Goal: Task Accomplishment & Management: Manage account settings

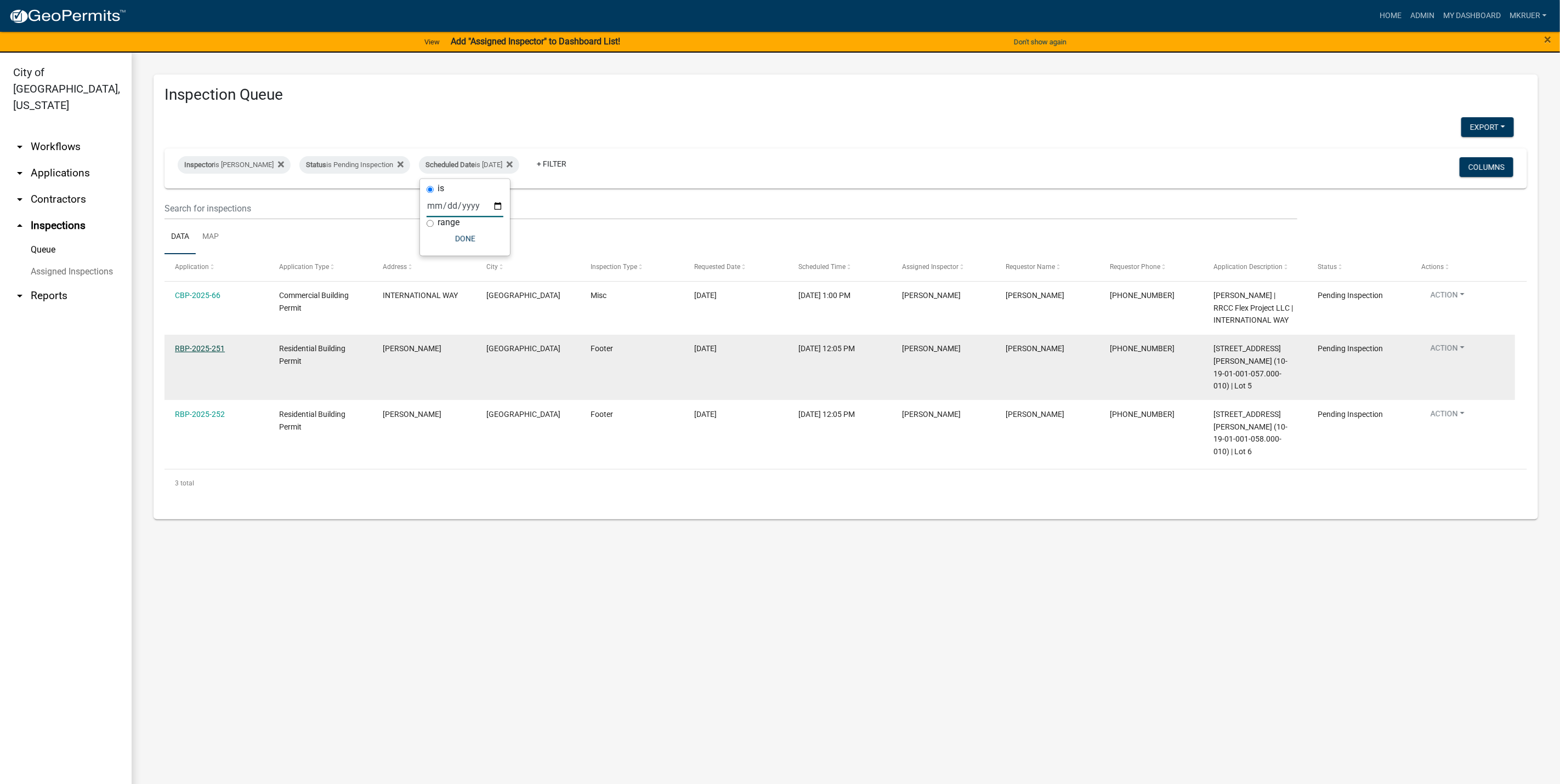
click at [199, 351] on link "RBP-2025-251" at bounding box center [199, 348] width 50 height 8
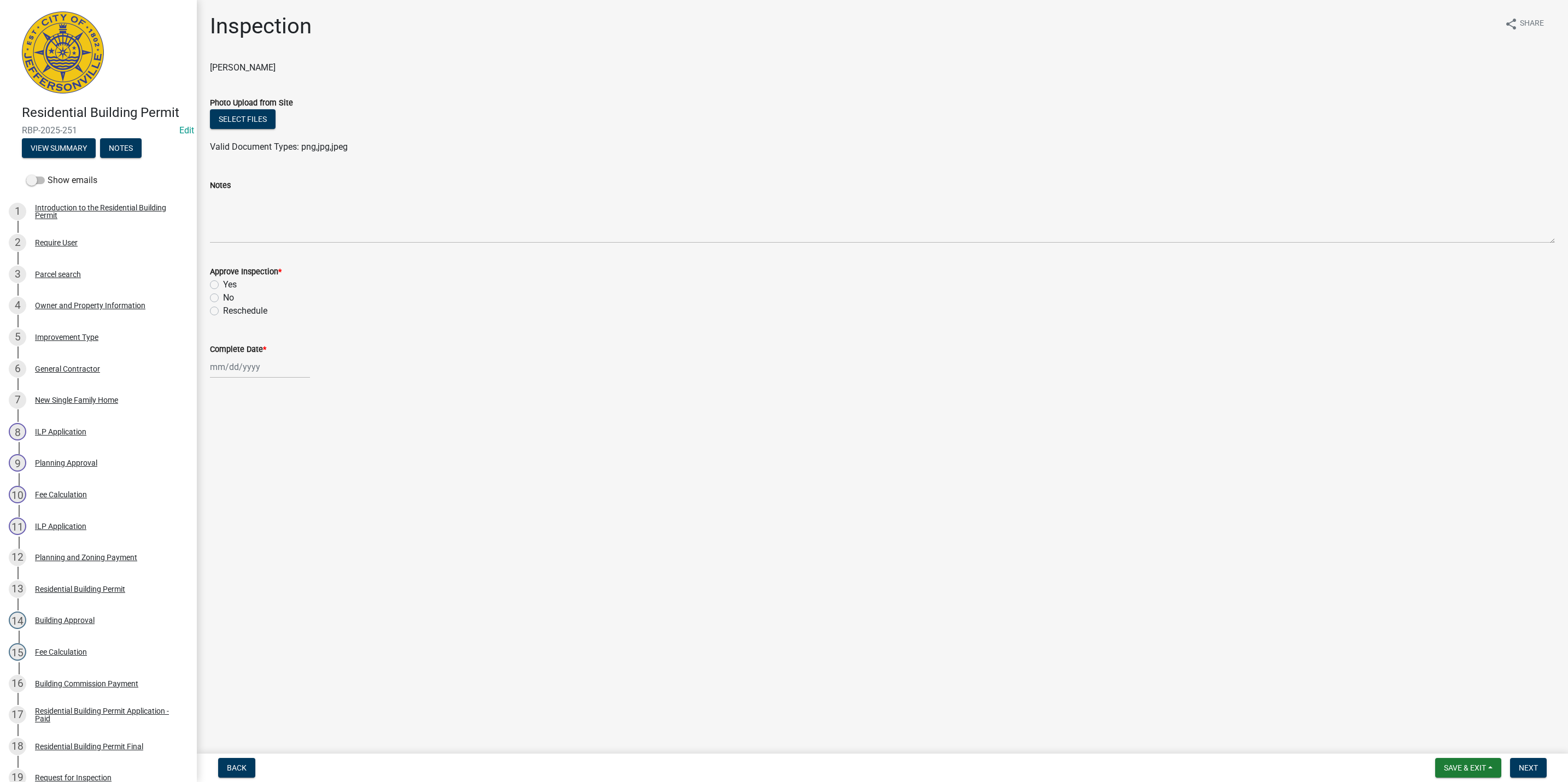
click at [223, 287] on label "Yes" at bounding box center [230, 285] width 14 height 13
click at [223, 285] on input "Yes" at bounding box center [227, 282] width 8 height 8
radio input "true"
select select "8"
select select "2025"
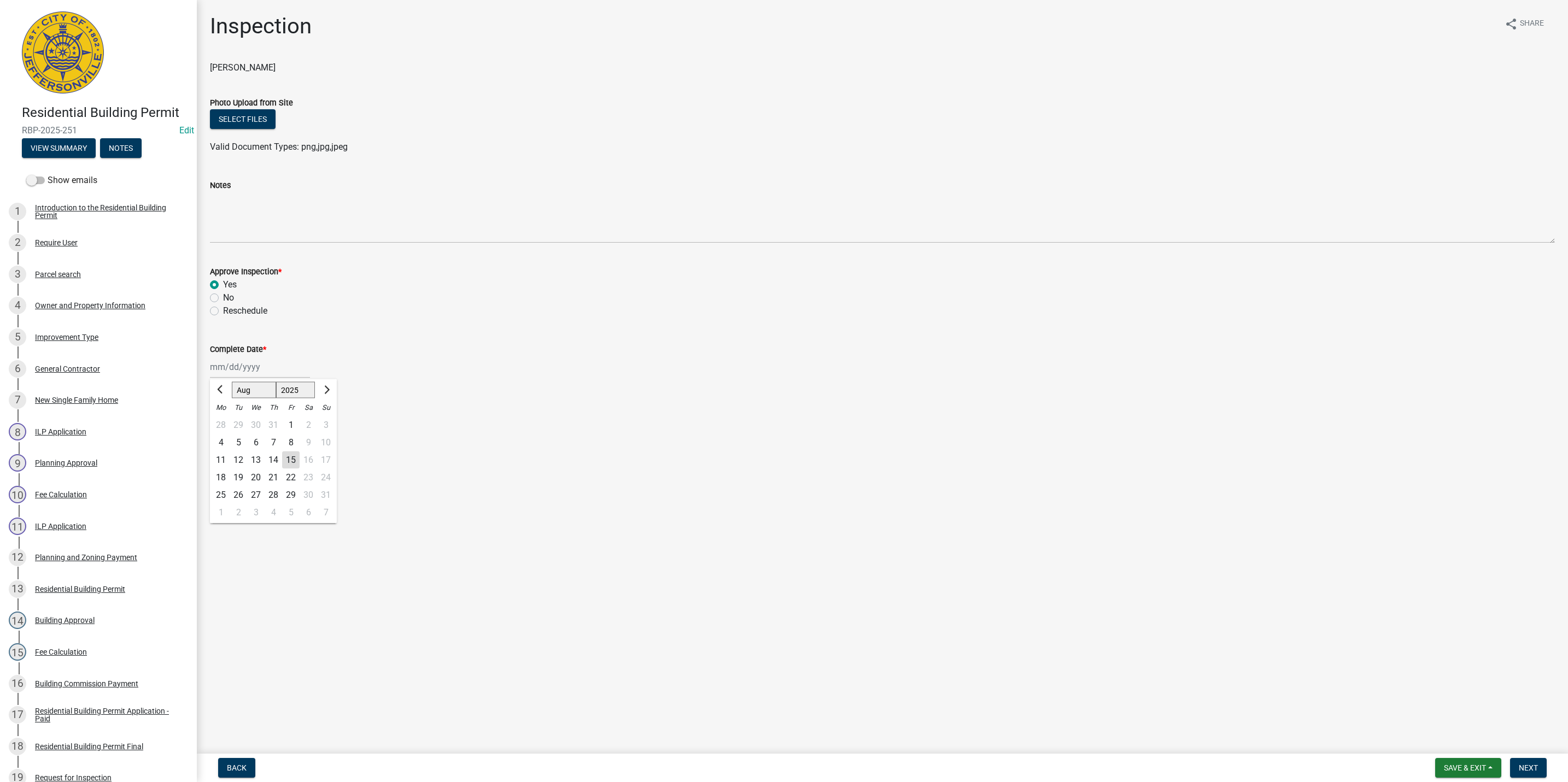
click at [243, 369] on div "[PERSON_NAME] Feb Mar Apr [PERSON_NAME][DATE] Oct Nov [DATE] 1526 1527 1528 152…" at bounding box center [260, 368] width 100 height 23
click at [292, 453] on div "15" at bounding box center [291, 460] width 18 height 18
type input "[DATE]"
click at [1529, 765] on span "Next" at bounding box center [1529, 768] width 19 height 8
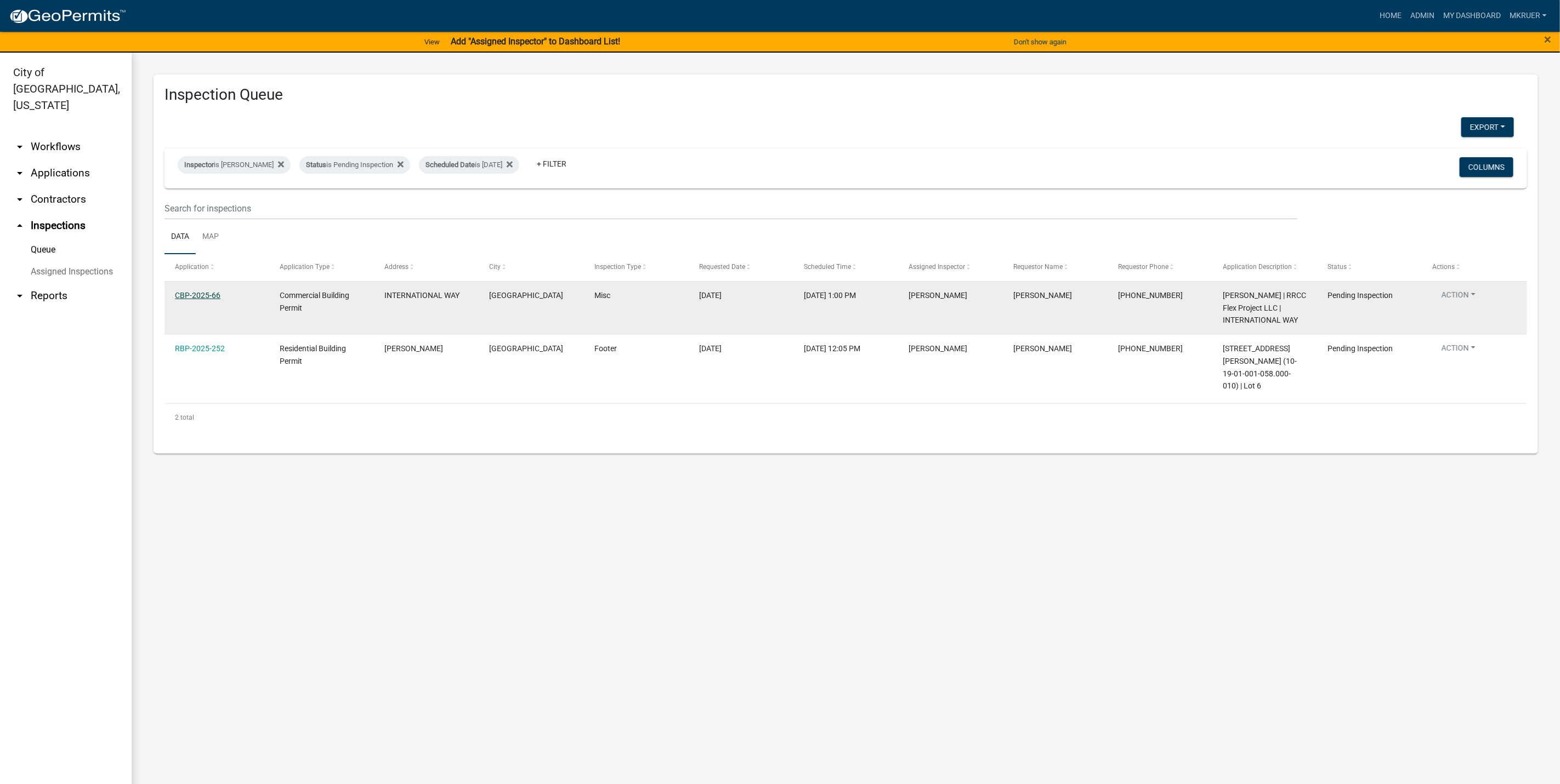
click at [185, 291] on link "CBP-2025-66" at bounding box center [197, 295] width 45 height 8
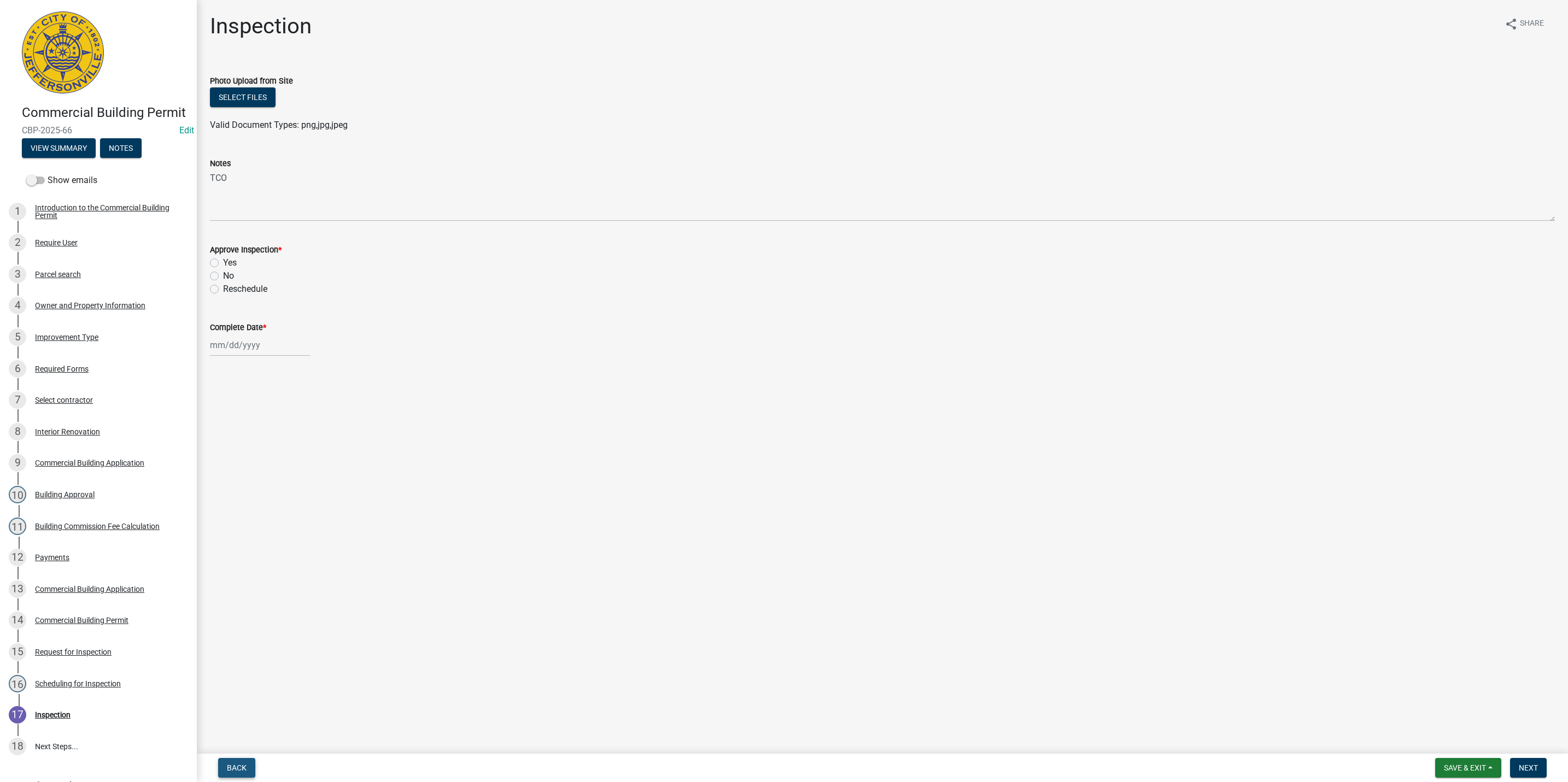
click at [233, 767] on span "Back" at bounding box center [236, 768] width 20 height 8
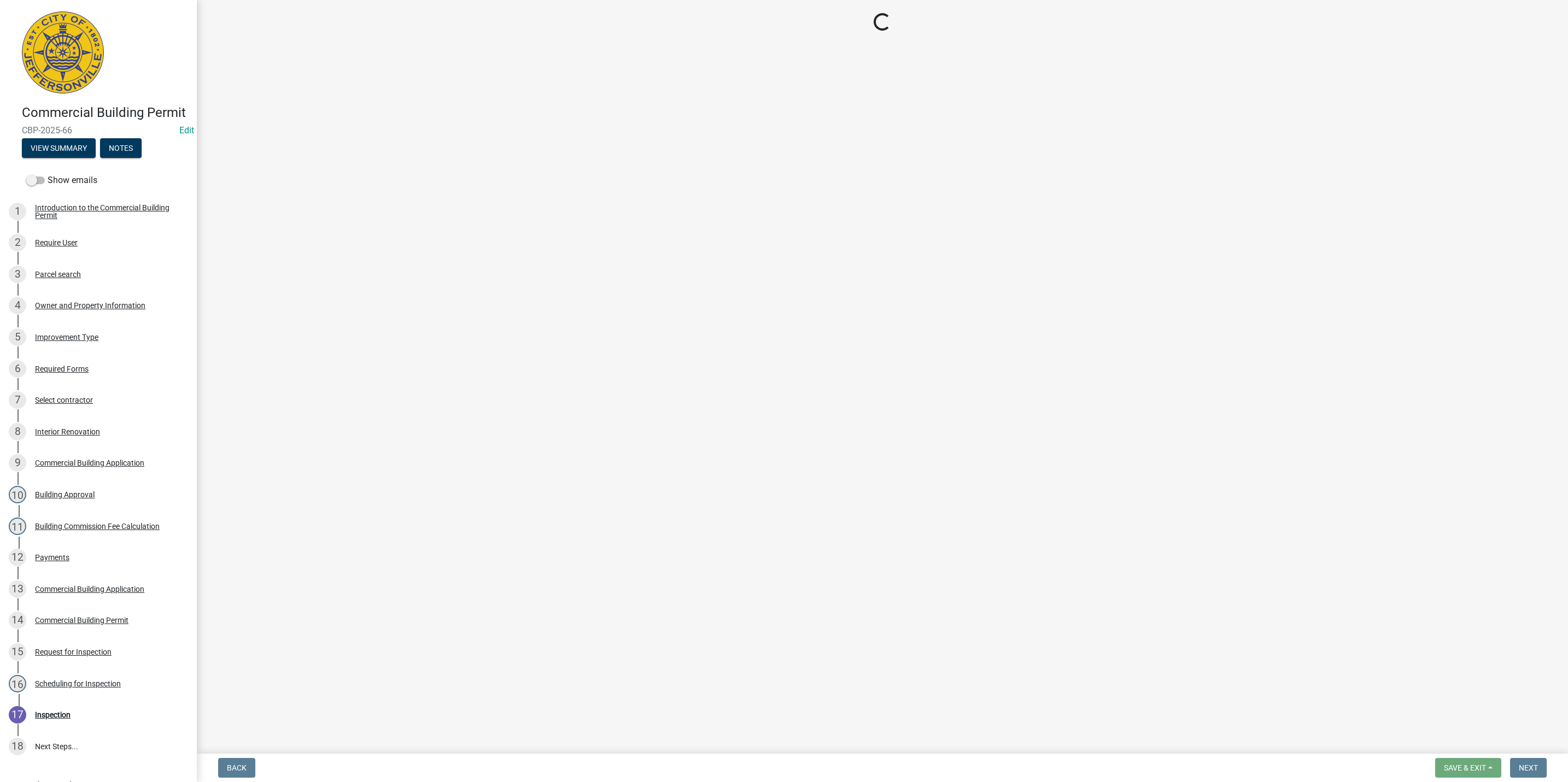
select select "fdb3bcc6-ce93-4663-8a18-5c08884dd177"
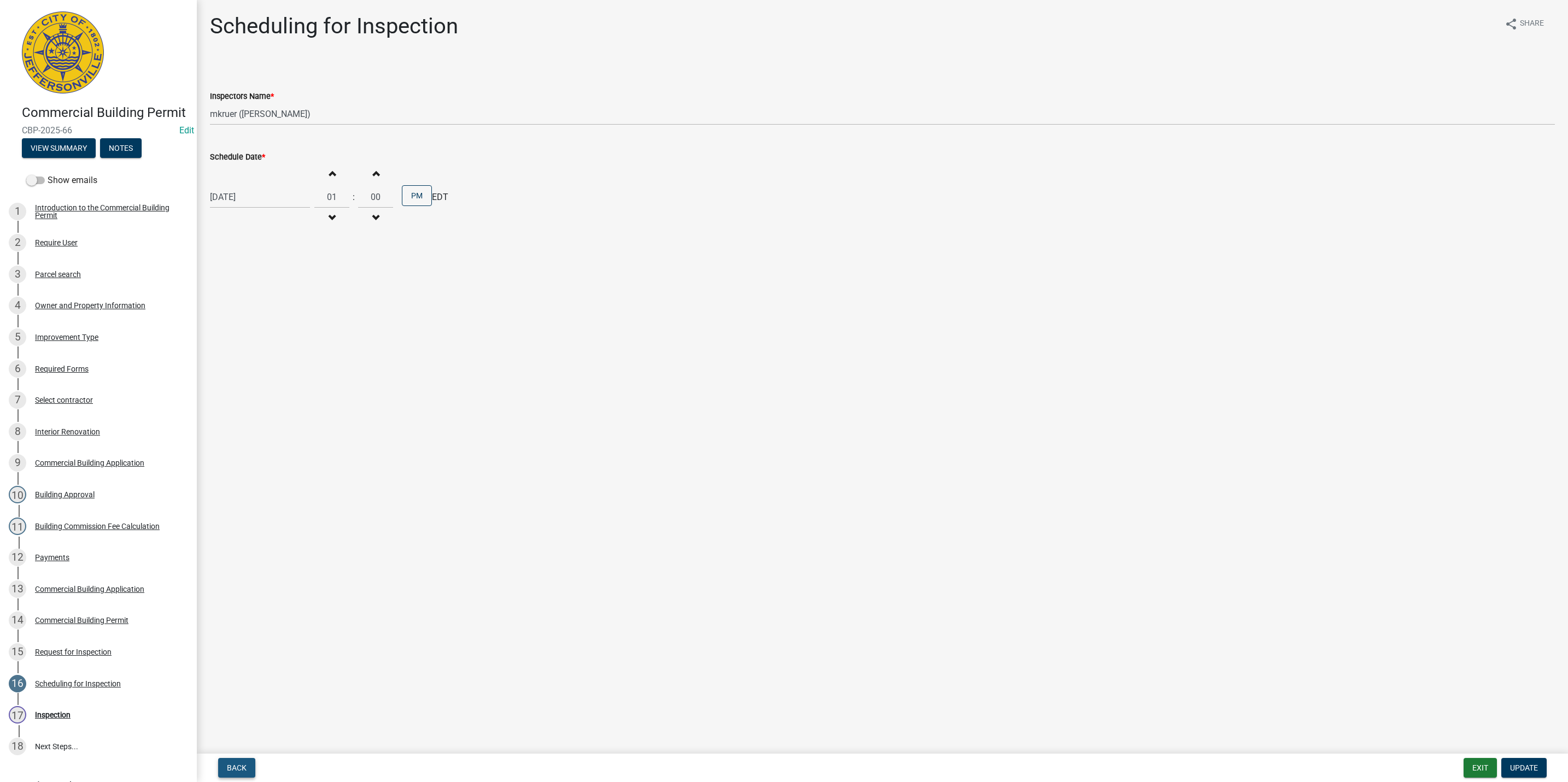
click at [233, 767] on span "Back" at bounding box center [236, 768] width 20 height 8
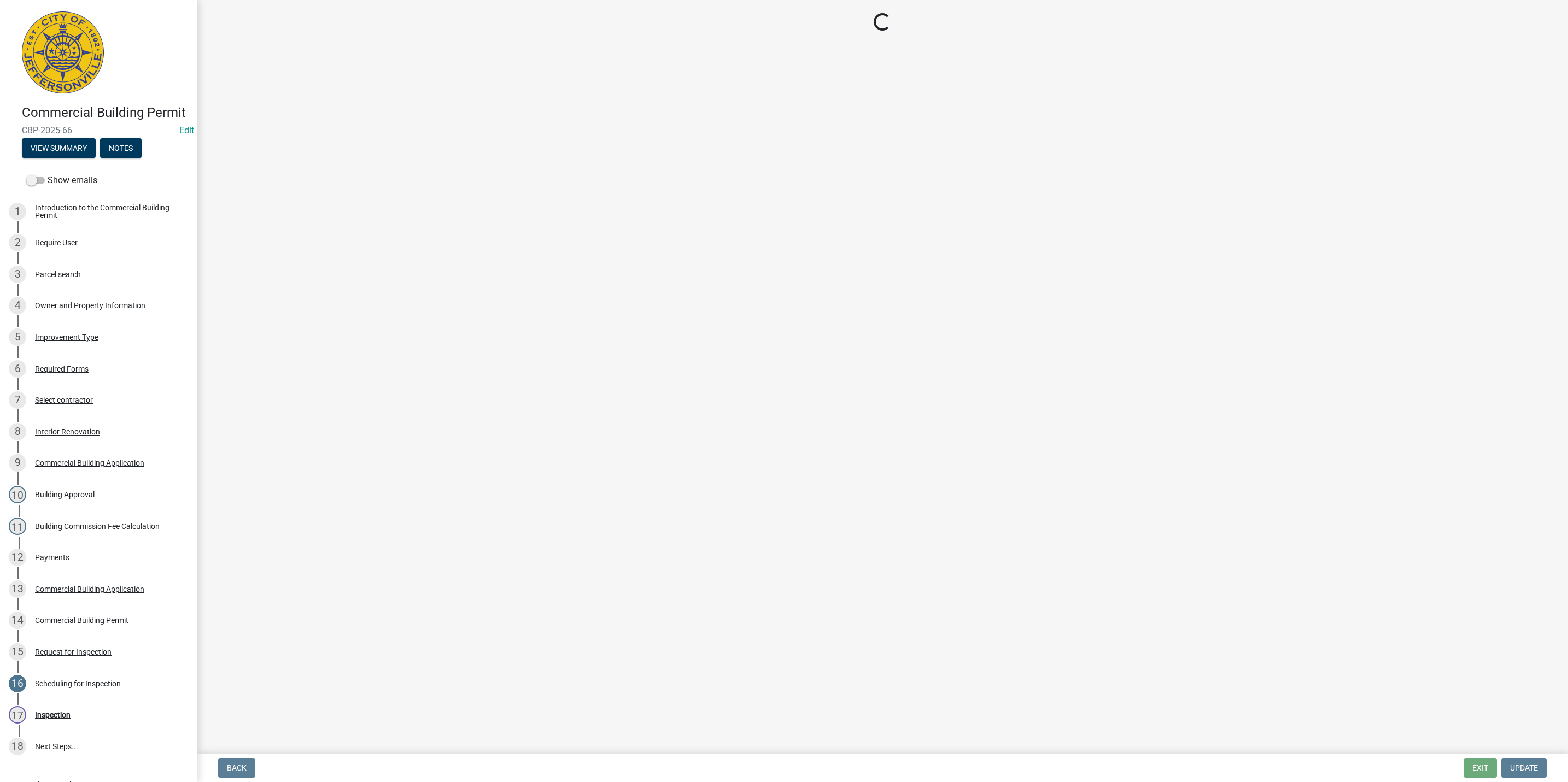
select select "63bbc40c-1f45-4bda-8284-fb85545ffc9a"
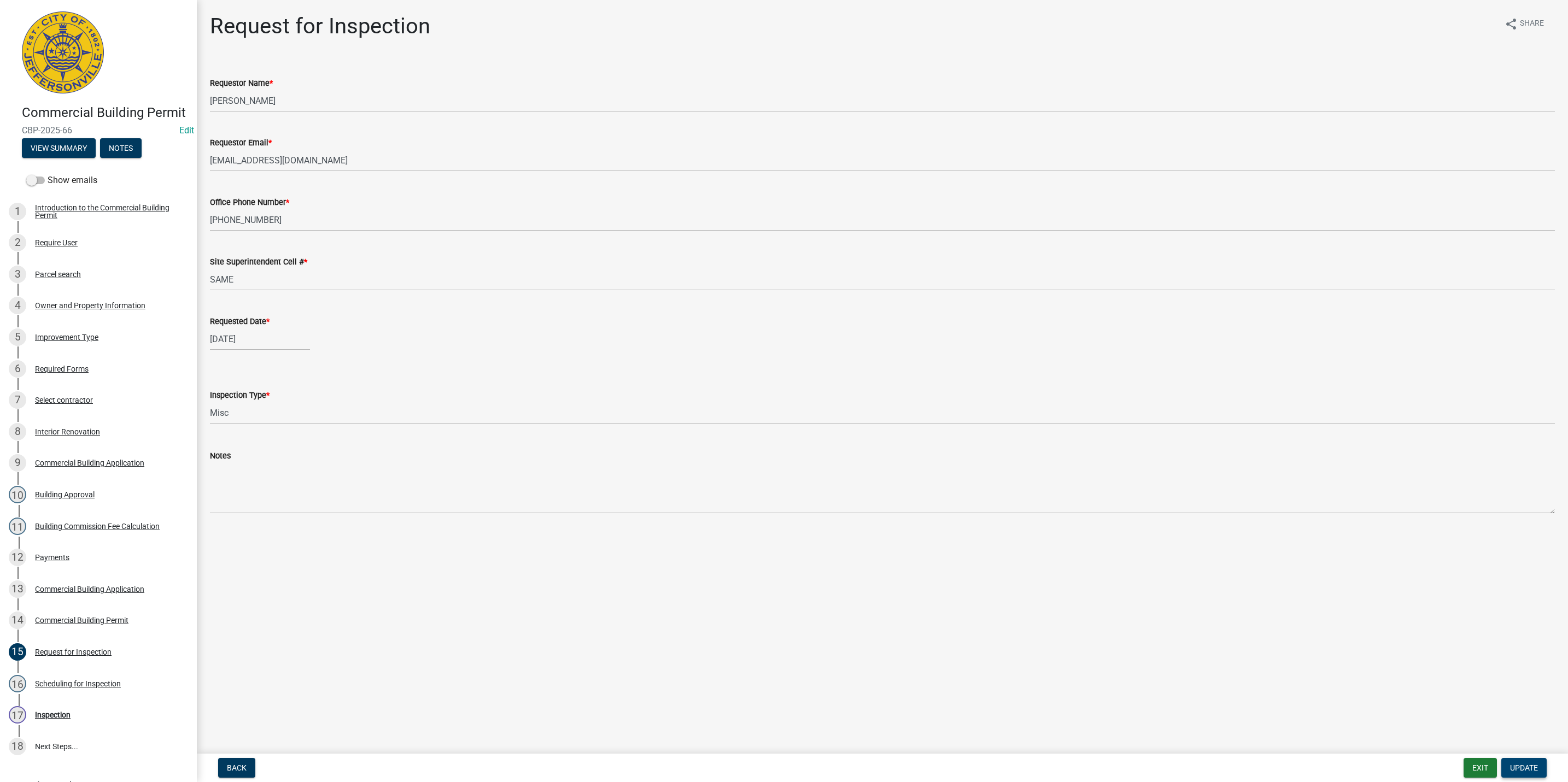
click at [1515, 771] on span "Update" at bounding box center [1525, 768] width 28 height 8
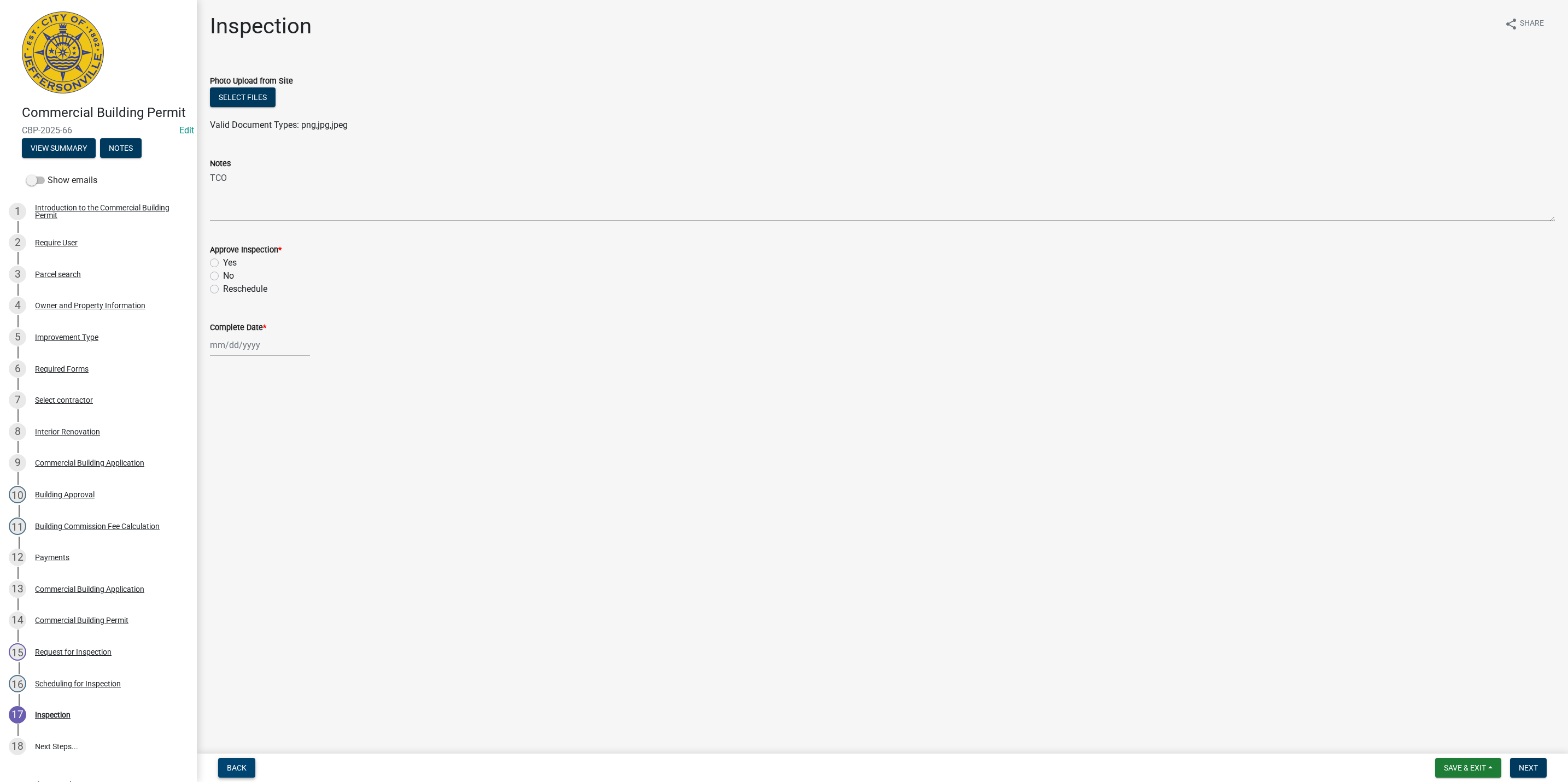
click at [234, 771] on span "Back" at bounding box center [236, 768] width 20 height 8
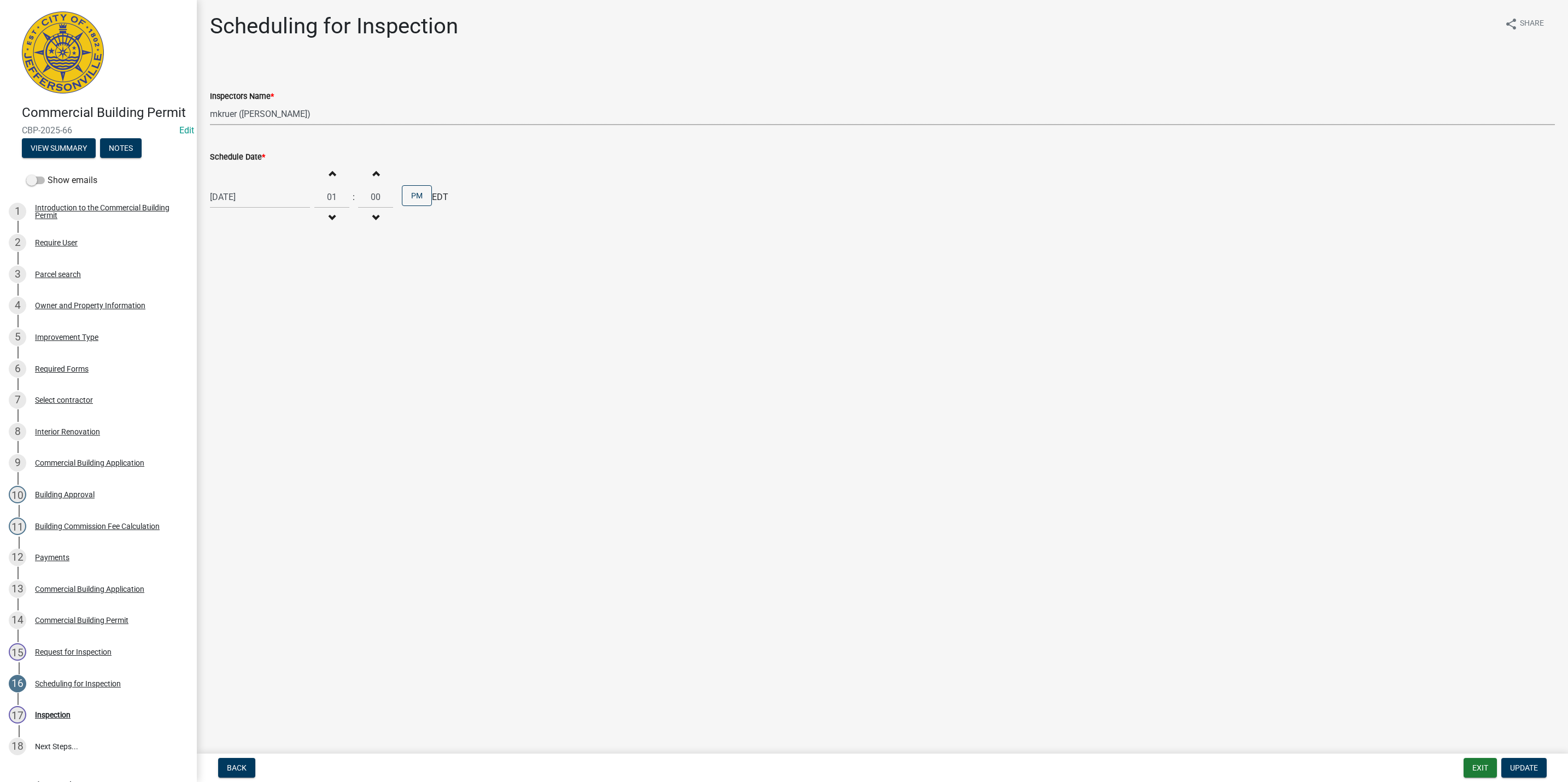
click at [279, 113] on select "Select Item... [PERSON_NAME] ([PERSON_NAME]) [PERSON_NAME] ([PERSON_NAME]) mkru…" at bounding box center [882, 114] width 1346 height 23
select select "7b0b9f25-f402-4148-9522-9b9b34b3e885"
click at [210, 103] on select "Select Item... [PERSON_NAME] ([PERSON_NAME]) [PERSON_NAME] ([PERSON_NAME]) mkru…" at bounding box center [882, 114] width 1346 height 23
click at [1521, 768] on span "Update" at bounding box center [1525, 768] width 28 height 8
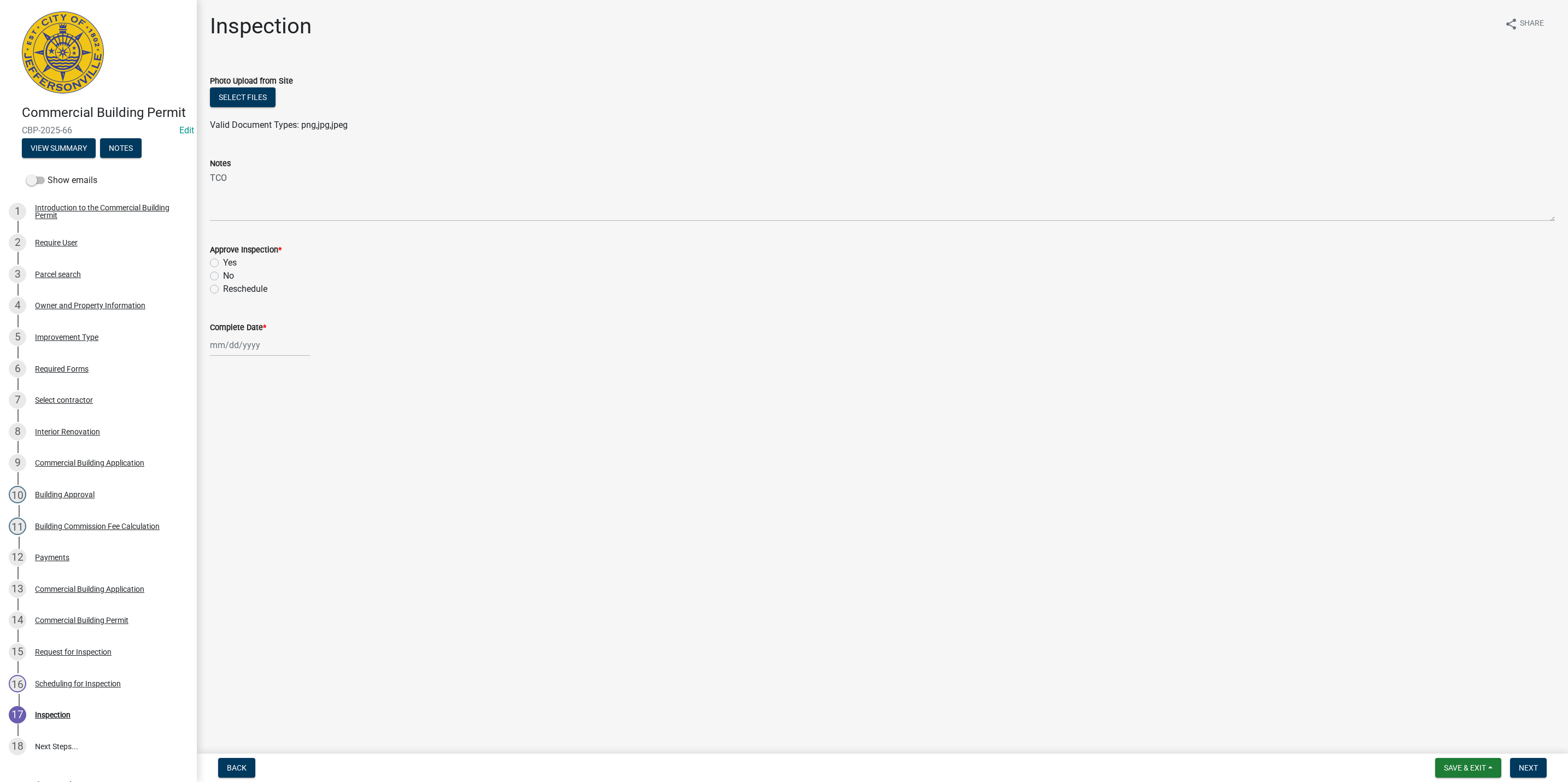
click at [223, 262] on label "Yes" at bounding box center [230, 263] width 14 height 13
click at [223, 262] on input "Yes" at bounding box center [227, 260] width 8 height 8
radio input "true"
select select "8"
select select "2025"
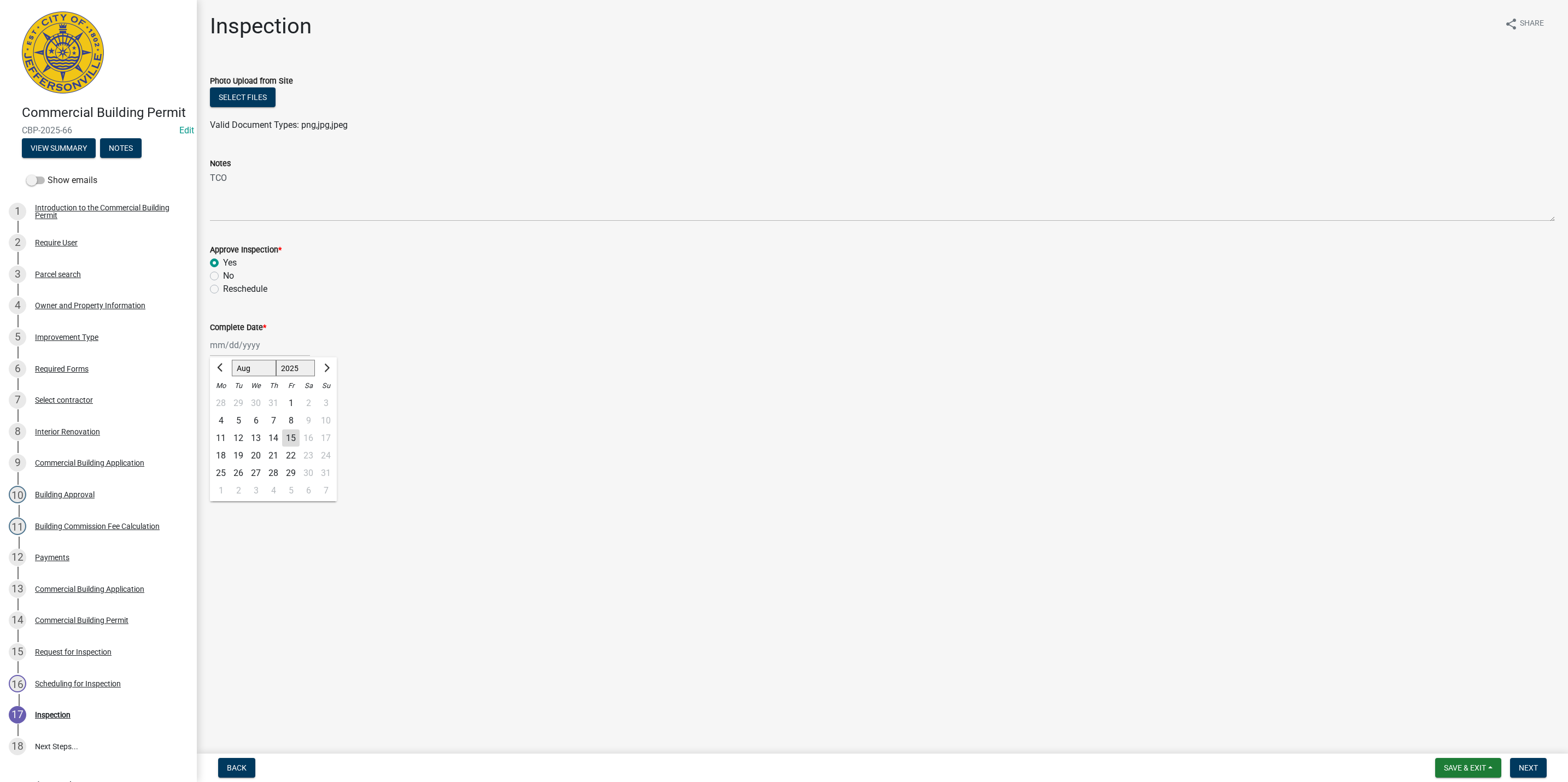
click at [227, 350] on div "[PERSON_NAME] Feb Mar Apr [PERSON_NAME][DATE] Oct Nov [DATE] 1526 1527 1528 152…" at bounding box center [260, 345] width 100 height 23
click at [293, 433] on div "15" at bounding box center [291, 438] width 18 height 18
type input "[DATE]"
click at [1530, 767] on span "Next" at bounding box center [1529, 768] width 19 height 8
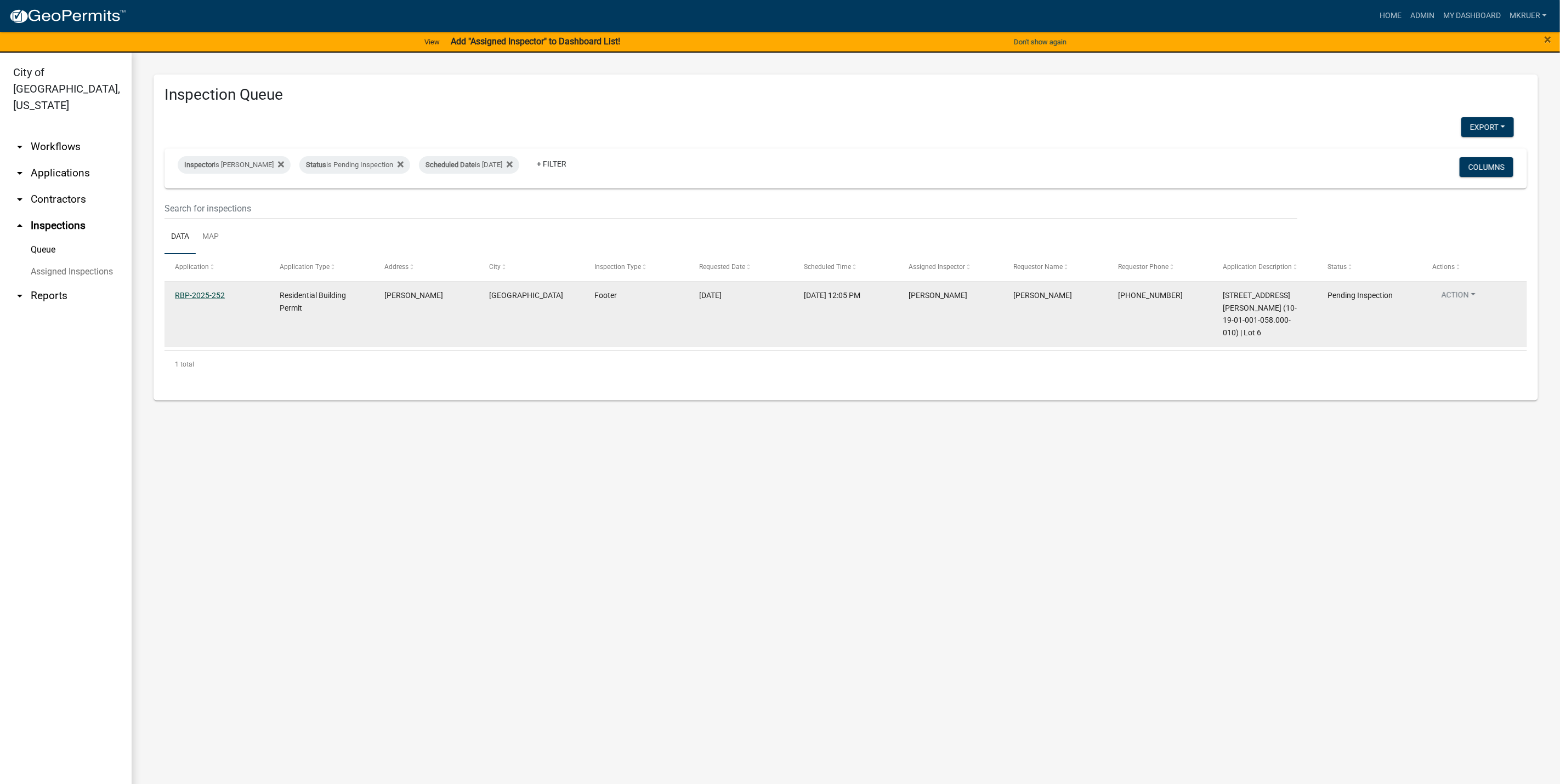
click at [196, 293] on link "RBP-2025-252" at bounding box center [199, 295] width 50 height 8
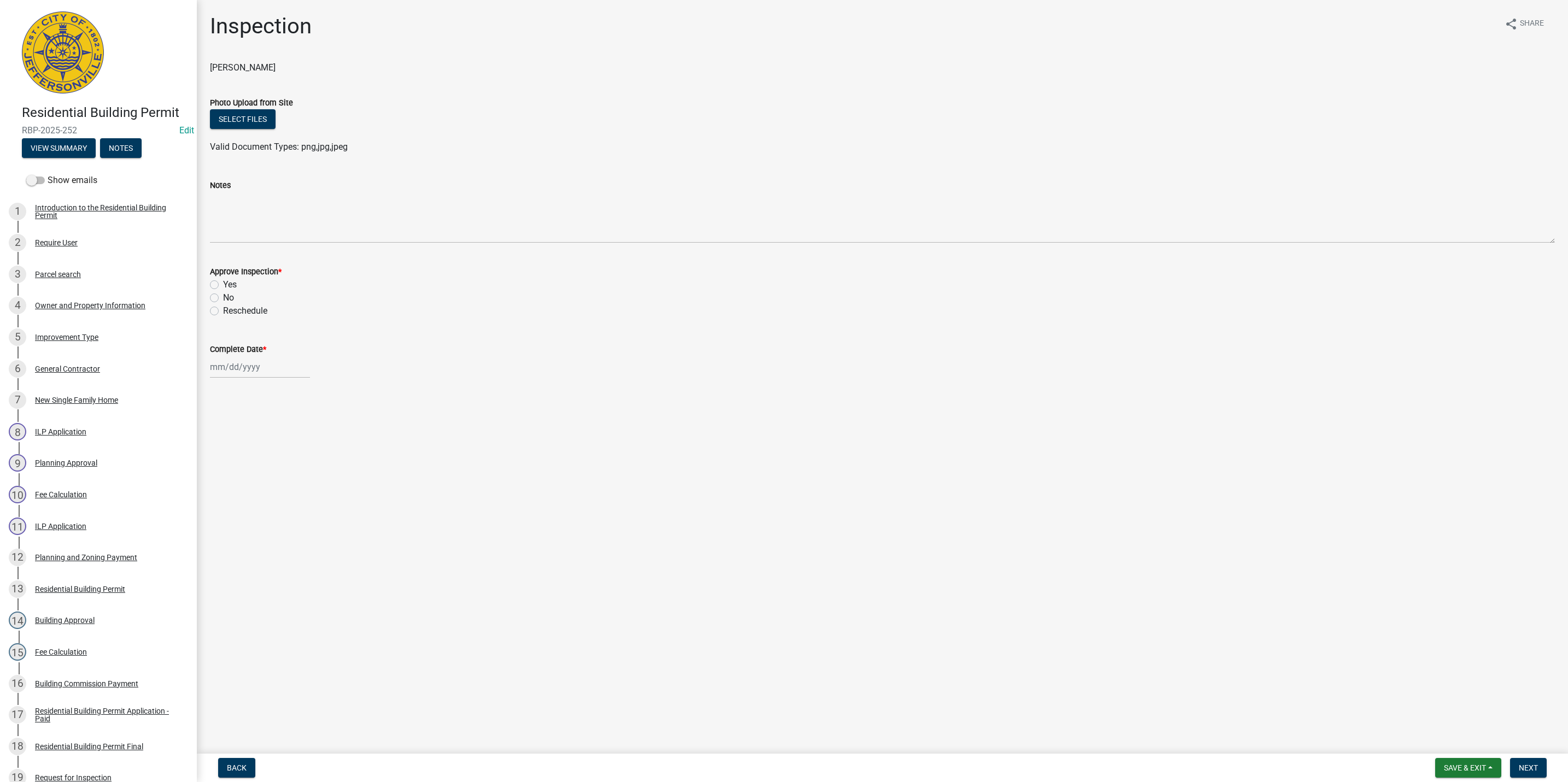
click at [223, 284] on label "Yes" at bounding box center [230, 285] width 14 height 13
click at [223, 284] on input "Yes" at bounding box center [227, 282] width 8 height 8
radio input "true"
select select "8"
select select "2025"
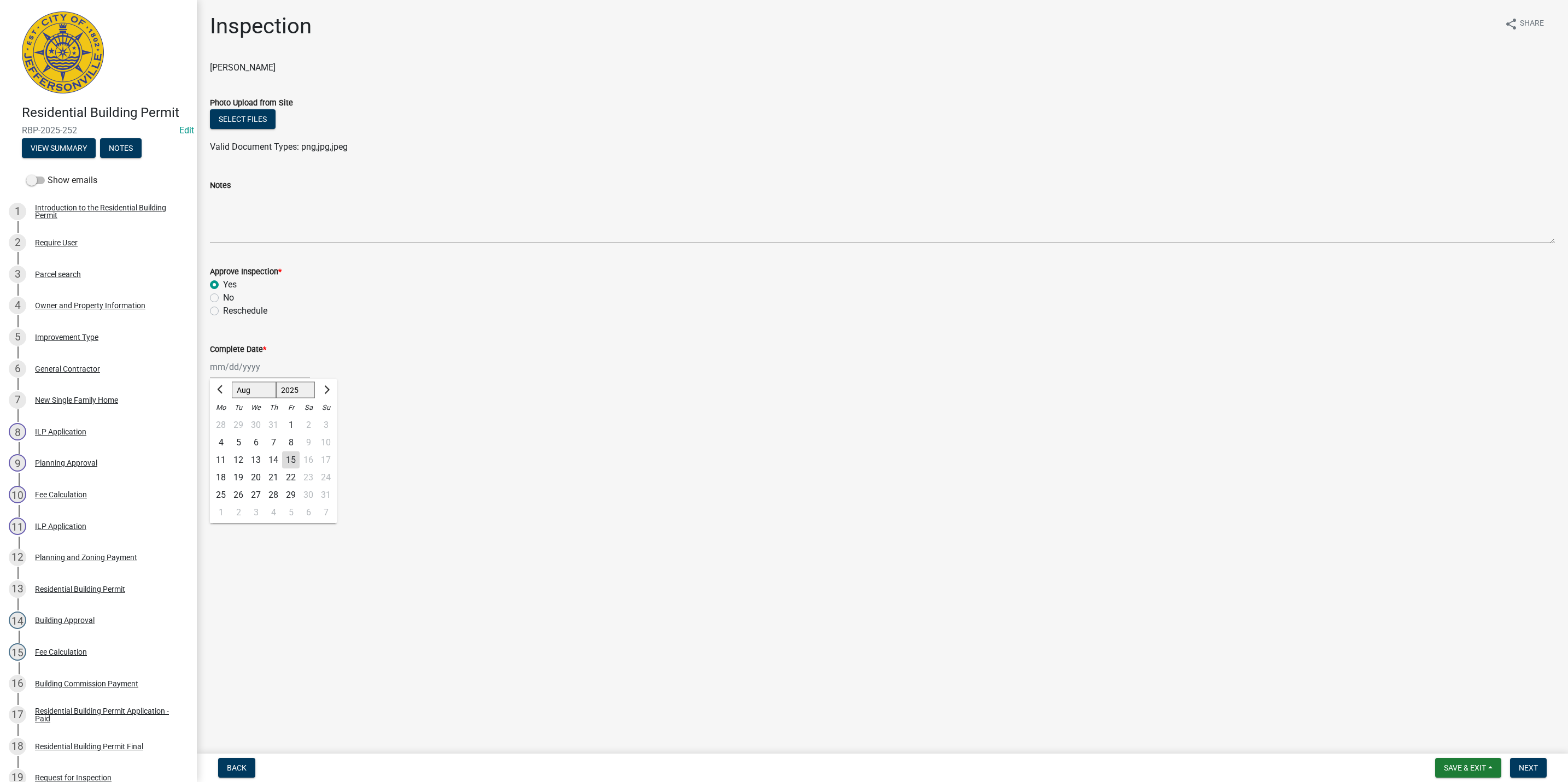
click at [233, 364] on div "[PERSON_NAME] Feb Mar Apr [PERSON_NAME][DATE] Oct Nov [DATE] 1526 1527 1528 152…" at bounding box center [260, 368] width 100 height 23
click at [293, 459] on div "15" at bounding box center [291, 460] width 18 height 18
type input "[DATE]"
click at [1536, 766] on span "Next" at bounding box center [1529, 768] width 19 height 8
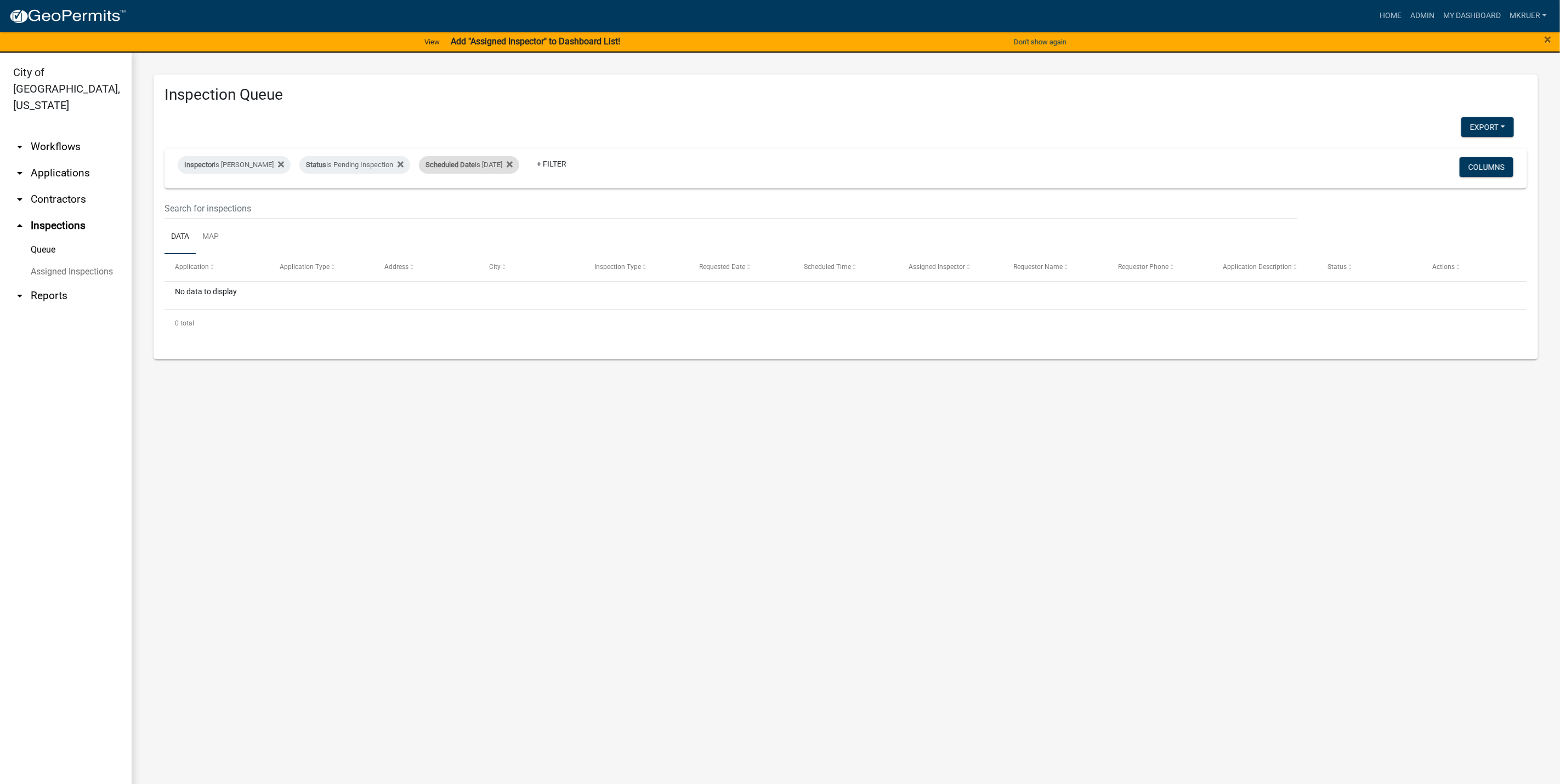
click at [500, 162] on div "Scheduled Date is [DATE]" at bounding box center [469, 165] width 101 height 18
click at [499, 206] on input "[DATE]" at bounding box center [465, 207] width 77 height 23
type input "[DATE]"
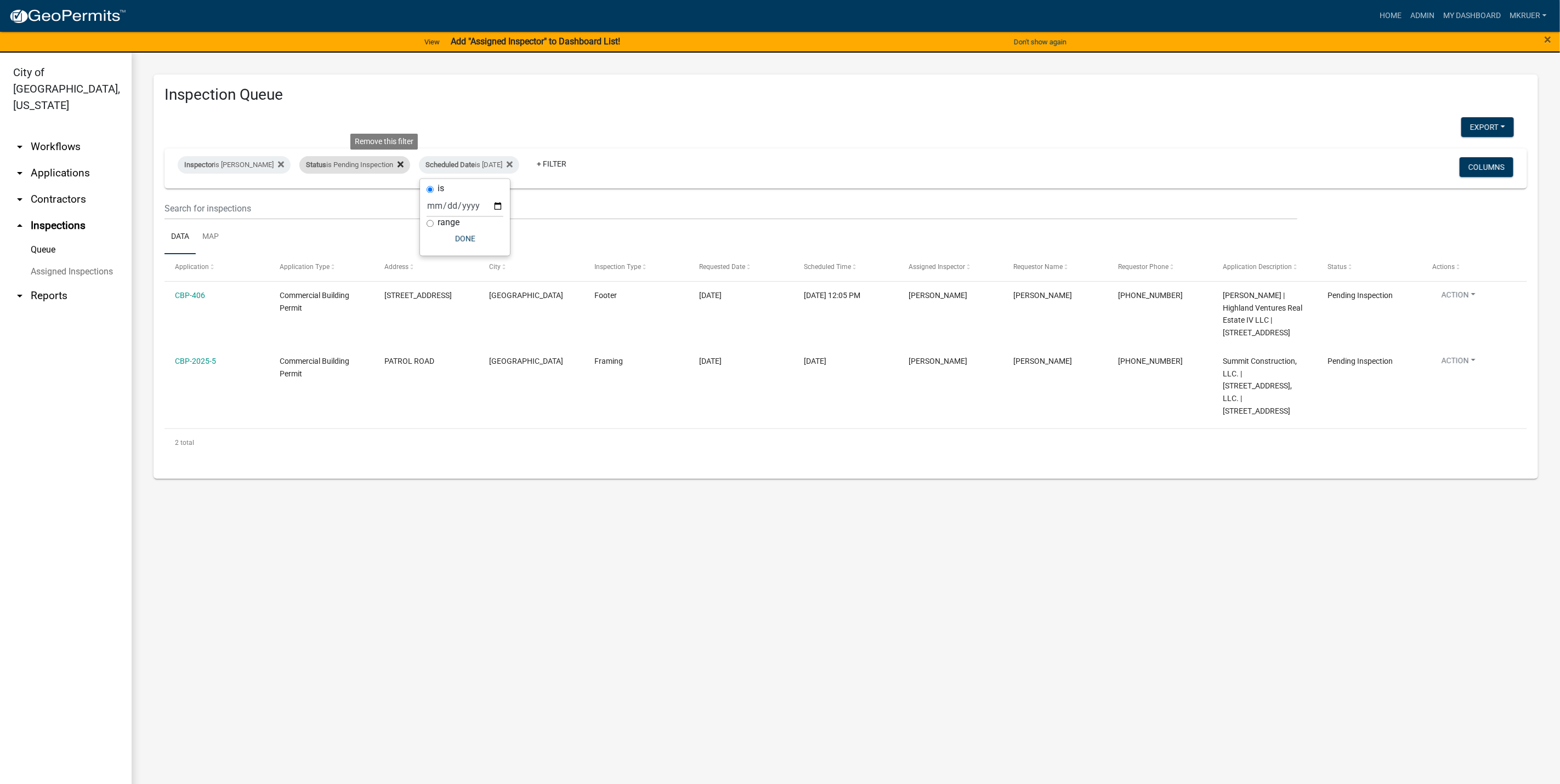
click at [398, 163] on icon at bounding box center [401, 164] width 6 height 8
click at [233, 160] on div "Inspector is [PERSON_NAME]" at bounding box center [234, 165] width 113 height 18
click at [209, 217] on select "Select an option None [PERSON_NAME] [PERSON_NAME] [PERSON_NAME] [PERSON_NAME] […" at bounding box center [226, 218] width 110 height 23
select select "7b0b9f25-f402-4148-9522-9b9b34b3e885"
click at [173, 207] on select "Select an option None [PERSON_NAME] [PERSON_NAME] [PERSON_NAME] [PERSON_NAME] […" at bounding box center [226, 218] width 110 height 23
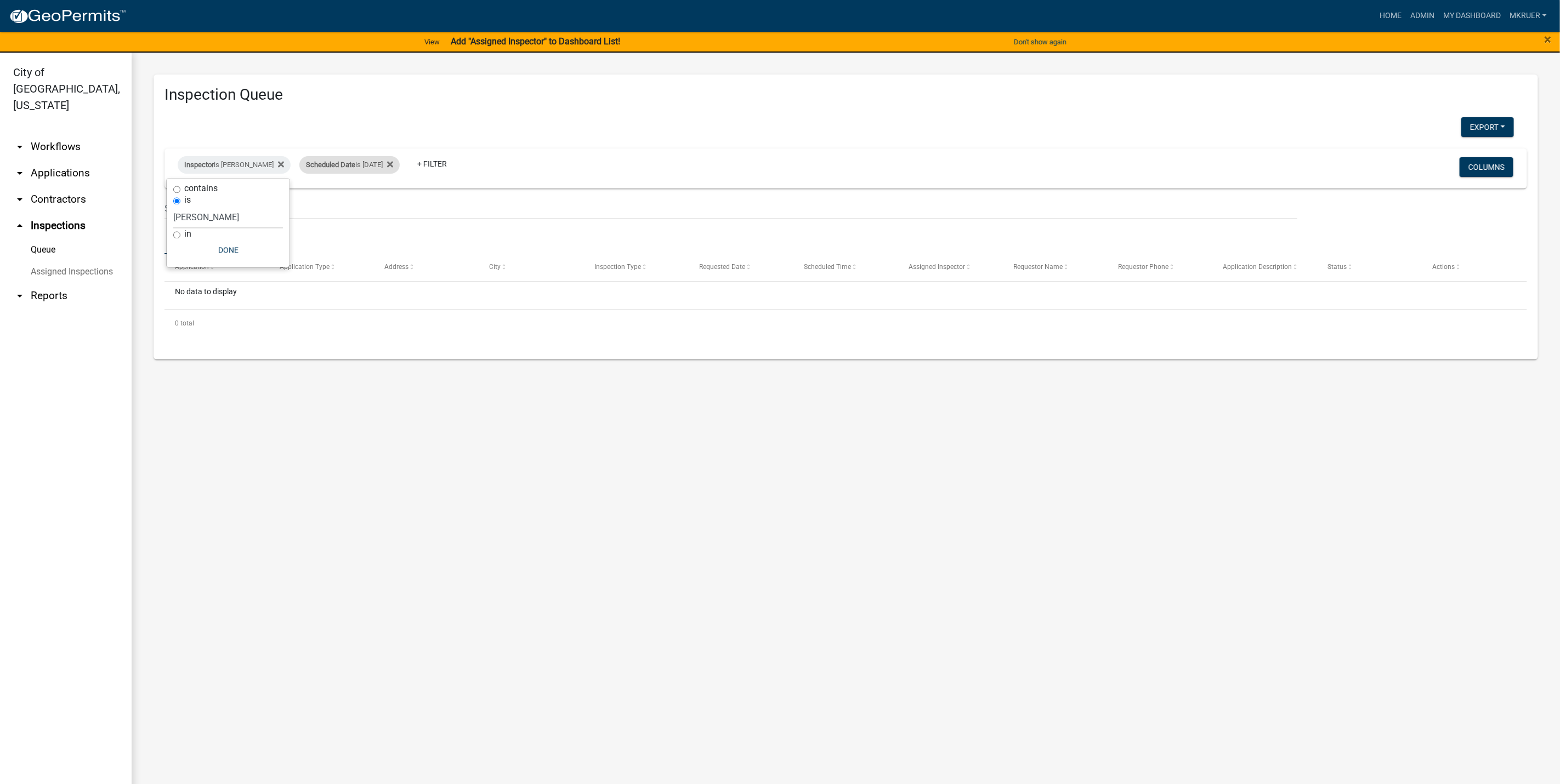
click at [381, 166] on div "Scheduled Date is [DATE]" at bounding box center [349, 165] width 101 height 18
click at [379, 204] on input "[DATE]" at bounding box center [348, 207] width 77 height 23
type input "[DATE]"
